Goal: Information Seeking & Learning: Learn about a topic

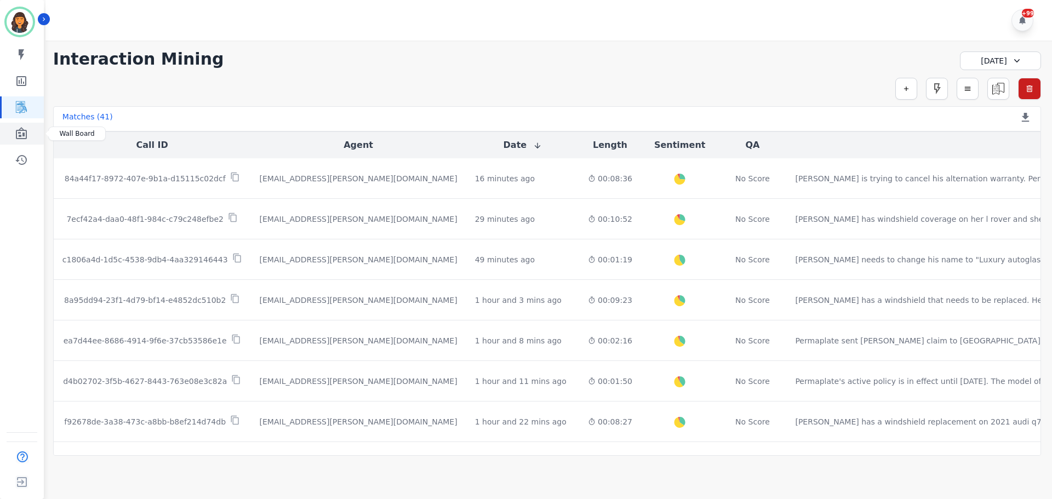
click at [28, 133] on link "Sidebar" at bounding box center [23, 134] width 42 height 22
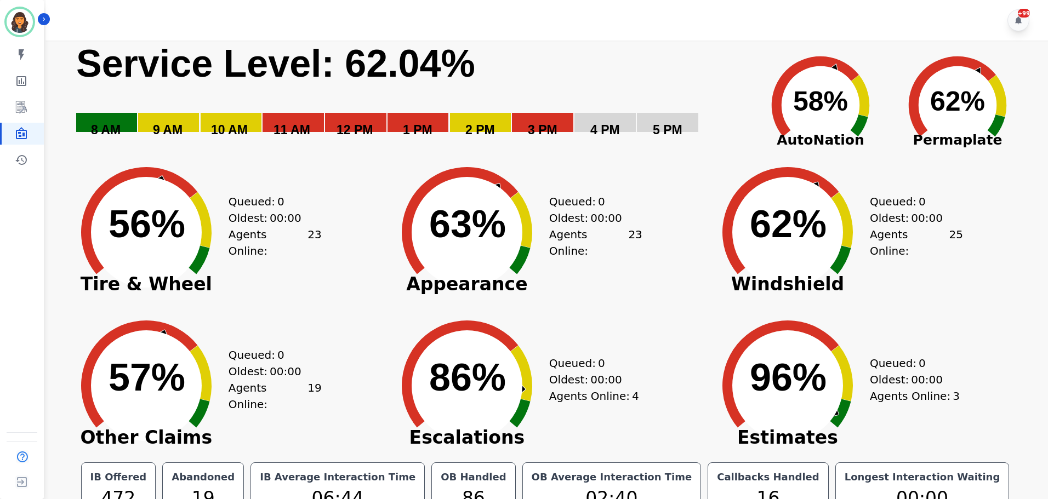
scroll to position [25, 0]
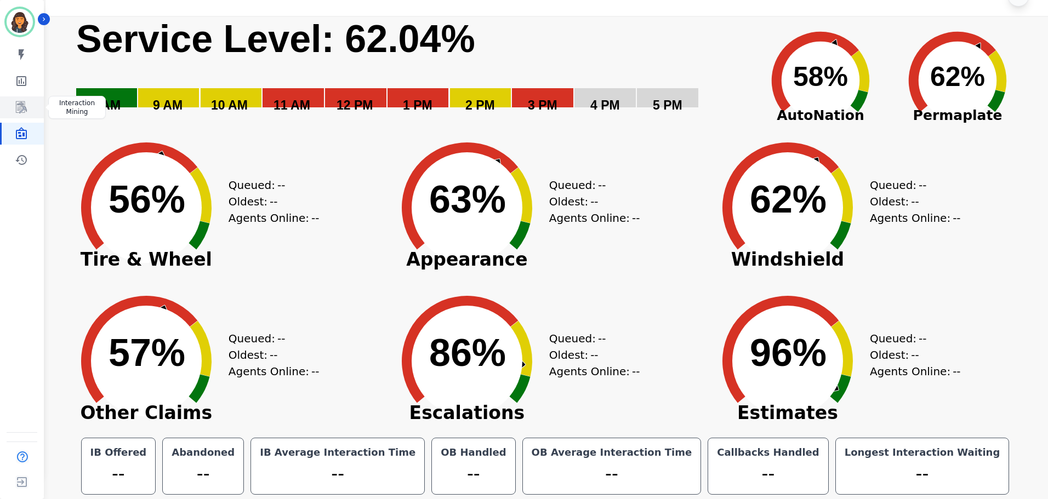
click at [24, 102] on icon "Sidebar" at bounding box center [21, 107] width 13 height 13
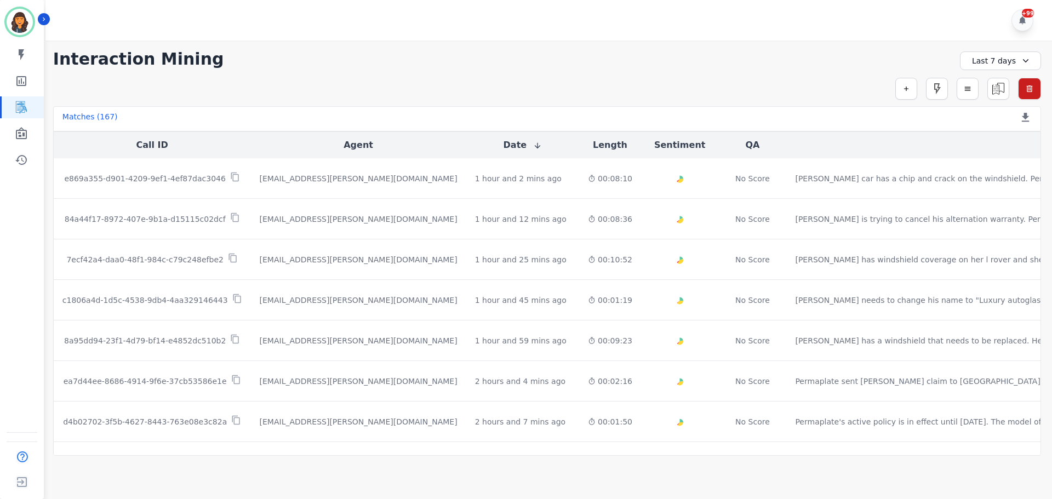
click at [993, 64] on div "Last 7 days" at bounding box center [1000, 61] width 81 height 19
click at [991, 100] on li "[DATE]" at bounding box center [1007, 99] width 55 height 11
click at [19, 141] on link "Sidebar" at bounding box center [23, 134] width 42 height 22
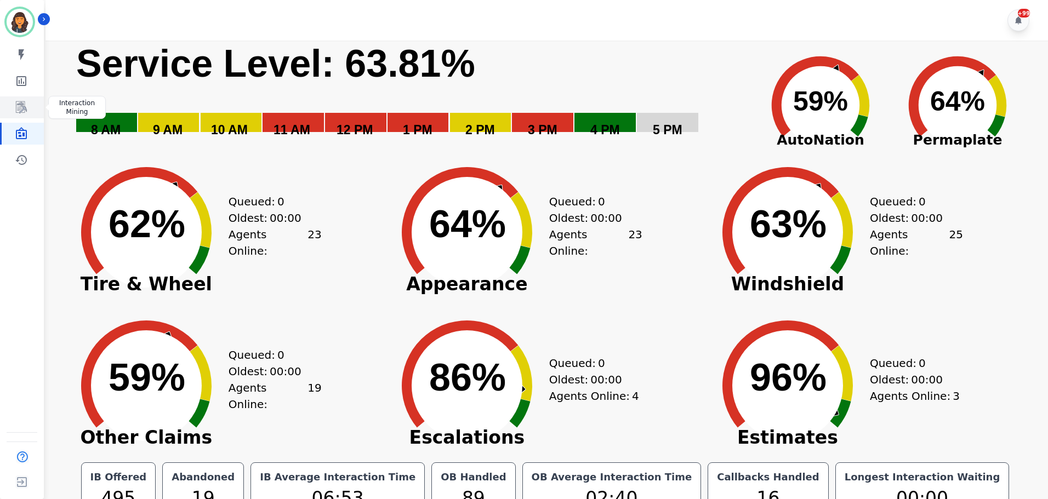
click at [16, 105] on icon "Sidebar" at bounding box center [21, 107] width 13 height 13
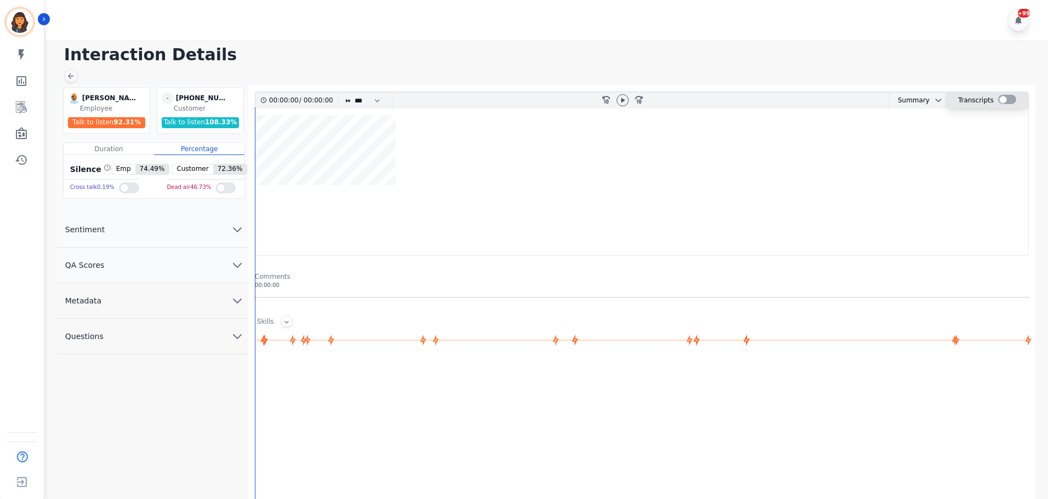
click at [1004, 98] on div at bounding box center [1007, 99] width 18 height 9
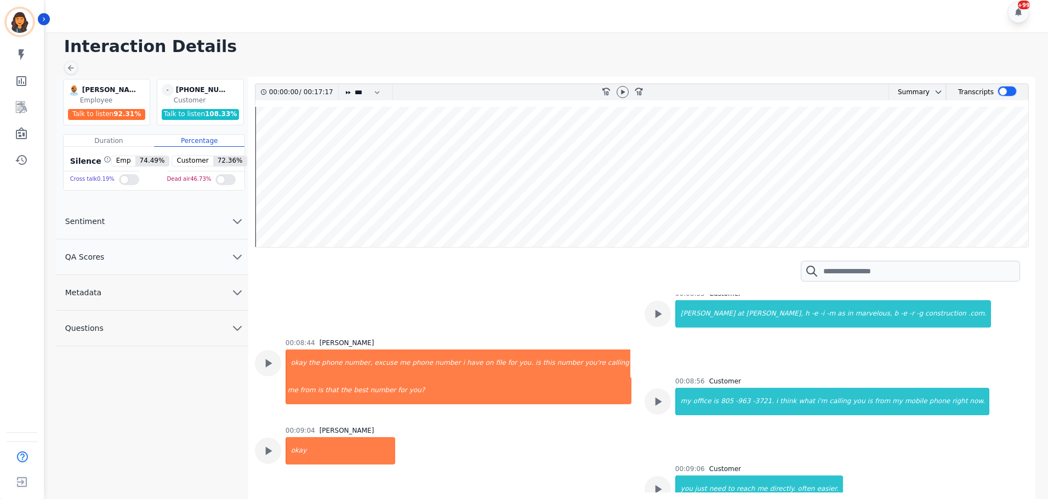
scroll to position [7069, 0]
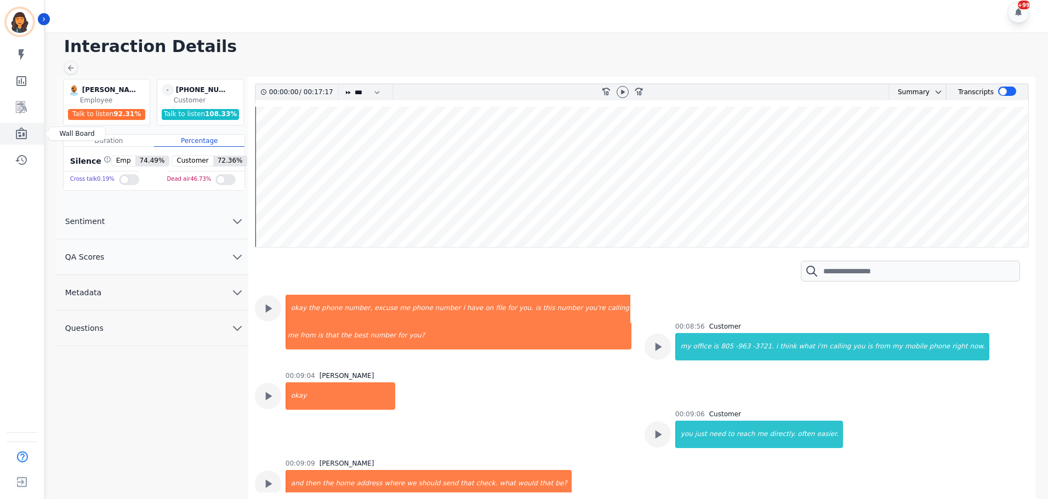
click at [25, 134] on icon "Sidebar" at bounding box center [21, 133] width 11 height 12
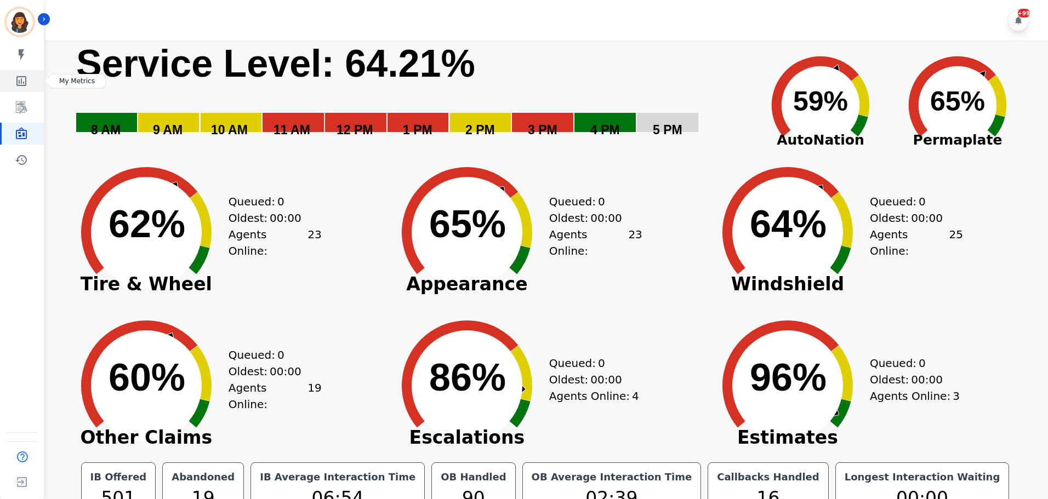
click at [25, 86] on icon "Sidebar" at bounding box center [21, 81] width 10 height 10
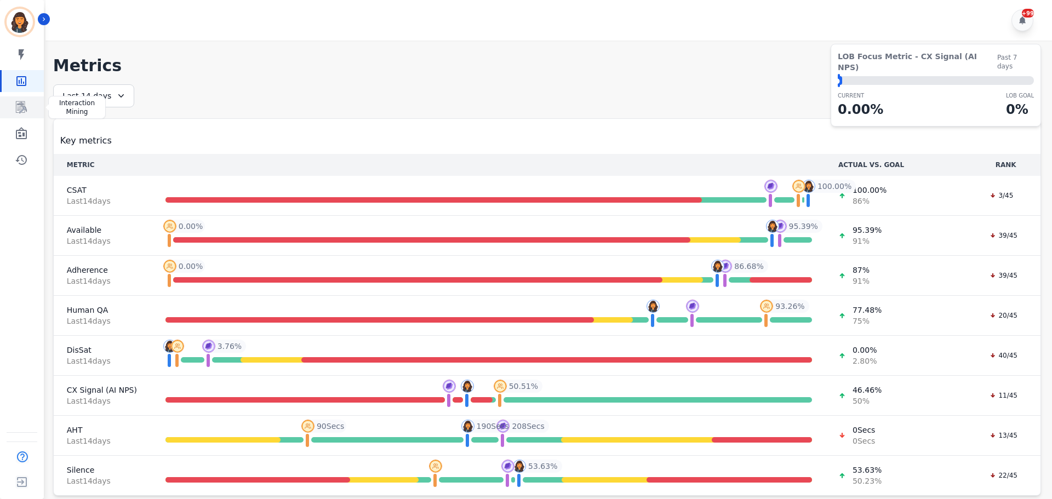
click at [25, 110] on icon "Sidebar" at bounding box center [21, 107] width 11 height 12
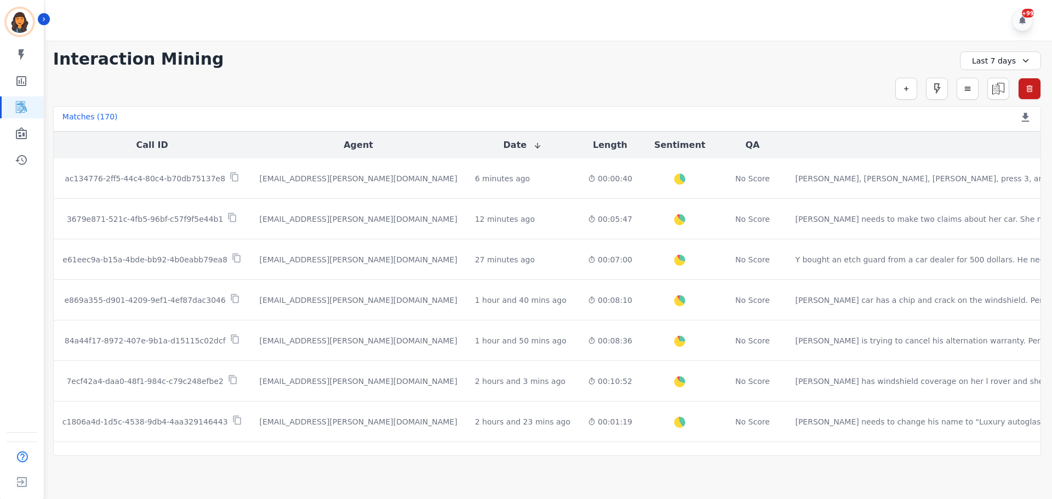
click at [983, 67] on div "Last 7 days" at bounding box center [1000, 61] width 81 height 19
click at [984, 98] on li "[DATE]" at bounding box center [1007, 99] width 55 height 11
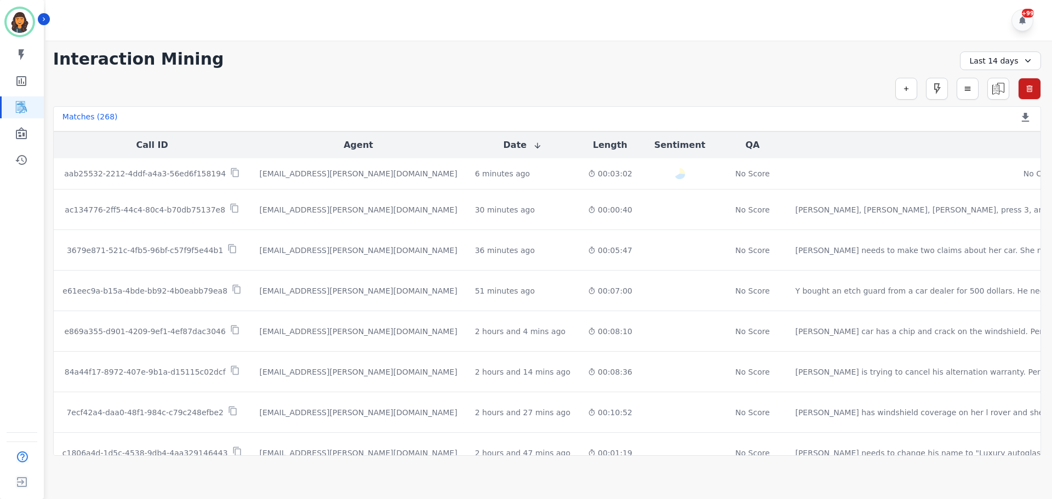
click at [1011, 61] on div "Last 14 days" at bounding box center [1000, 61] width 81 height 19
click at [1014, 99] on li "[DATE]" at bounding box center [1007, 99] width 55 height 11
